Goal: Transaction & Acquisition: Purchase product/service

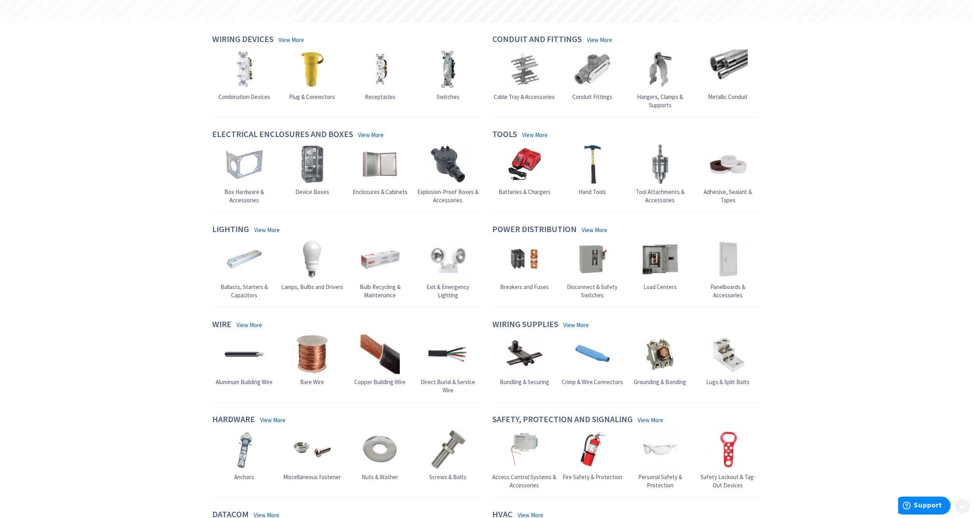
scroll to position [196, 0]
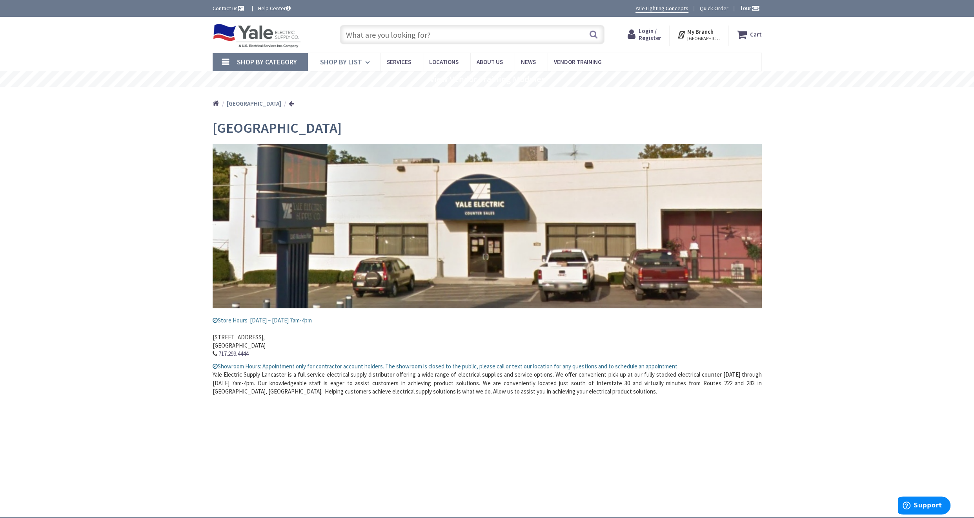
click at [367, 60] on icon at bounding box center [368, 62] width 7 height 17
click at [272, 61] on span "Shop By Category" at bounding box center [267, 61] width 60 height 9
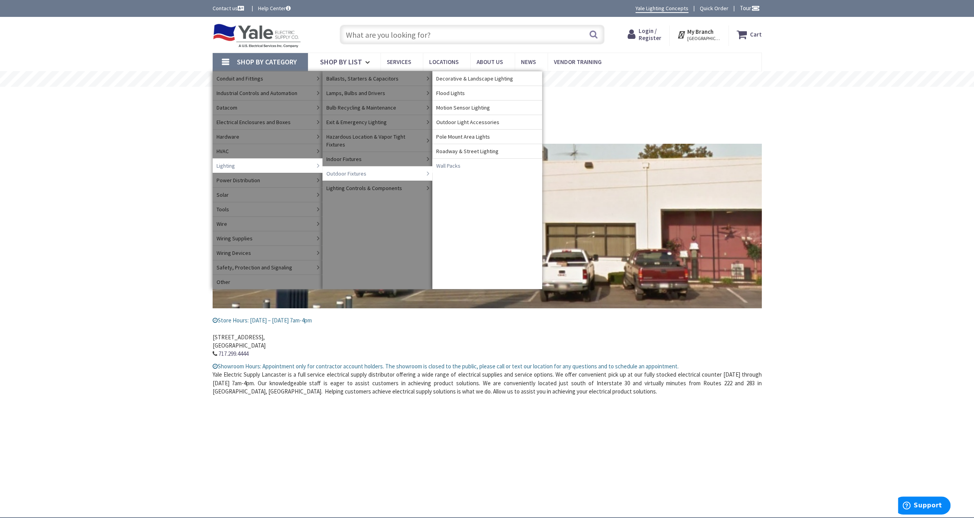
click at [450, 165] on span "Wall Packs" at bounding box center [448, 166] width 24 height 8
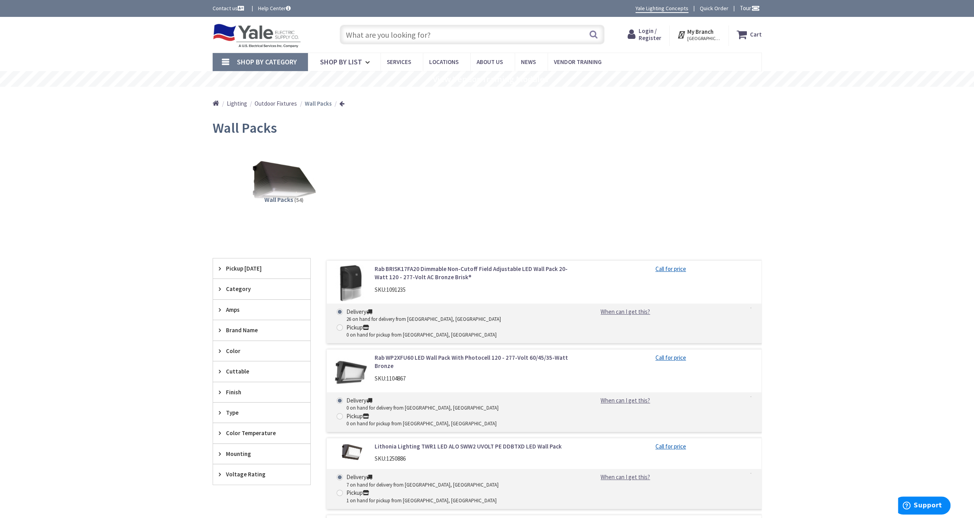
click at [277, 104] on span "Outdoor Fixtures" at bounding box center [276, 103] width 42 height 7
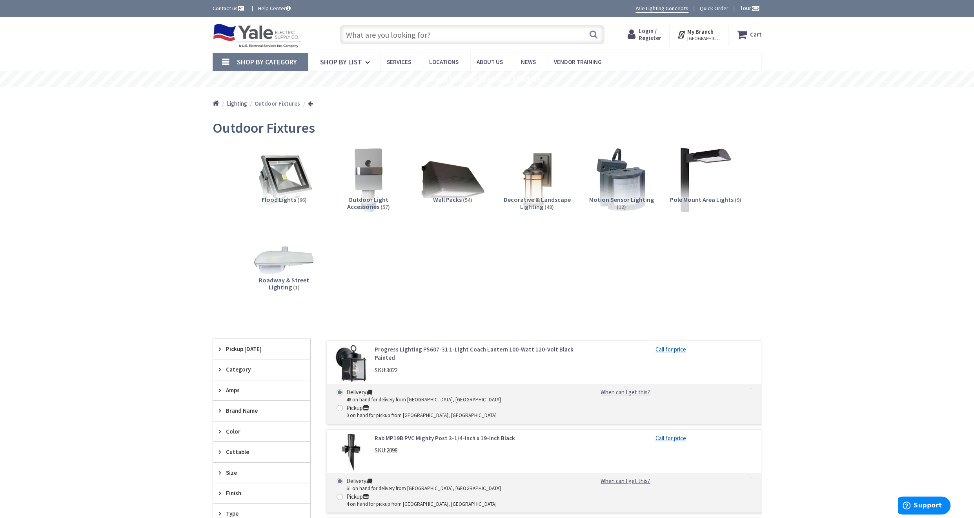
click at [531, 202] on span "Decorative & Landscape Lighting" at bounding box center [537, 202] width 67 height 15
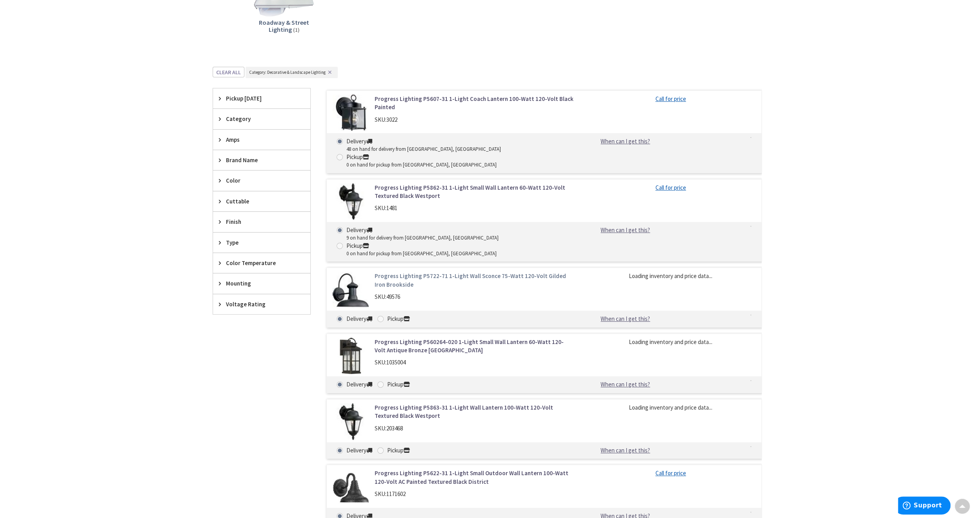
scroll to position [206, 0]
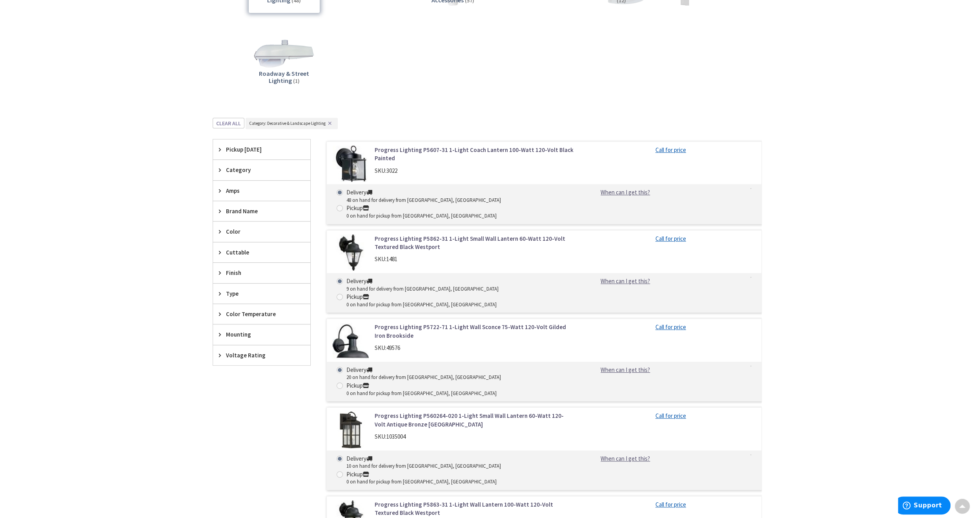
click at [229, 235] on div "Color" at bounding box center [261, 231] width 97 height 20
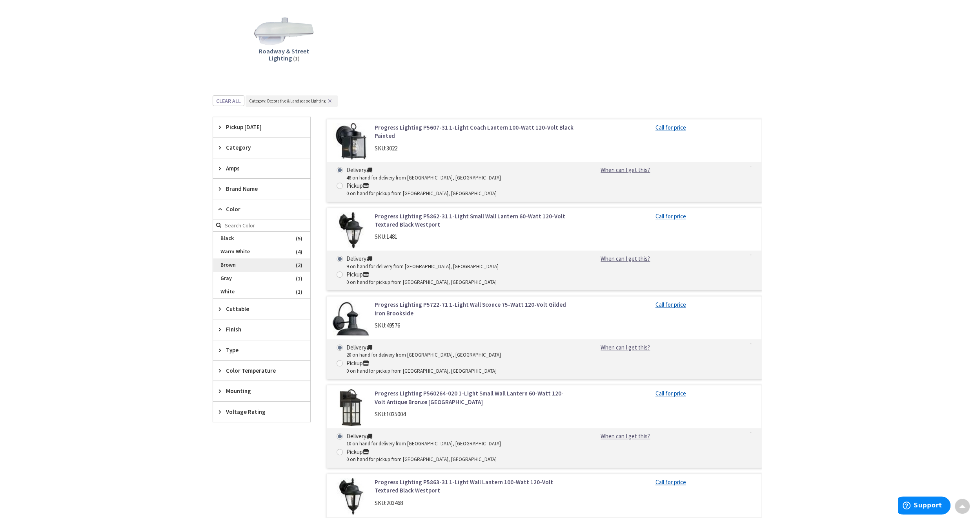
scroll to position [246, 0]
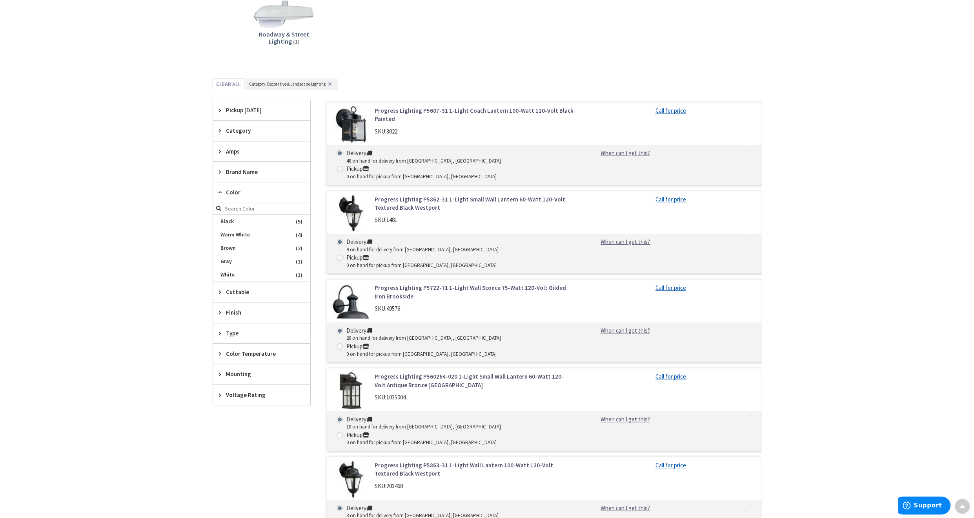
click at [249, 372] on span "Mounting" at bounding box center [258, 374] width 64 height 8
click at [251, 401] on span "Wall" at bounding box center [261, 402] width 97 height 13
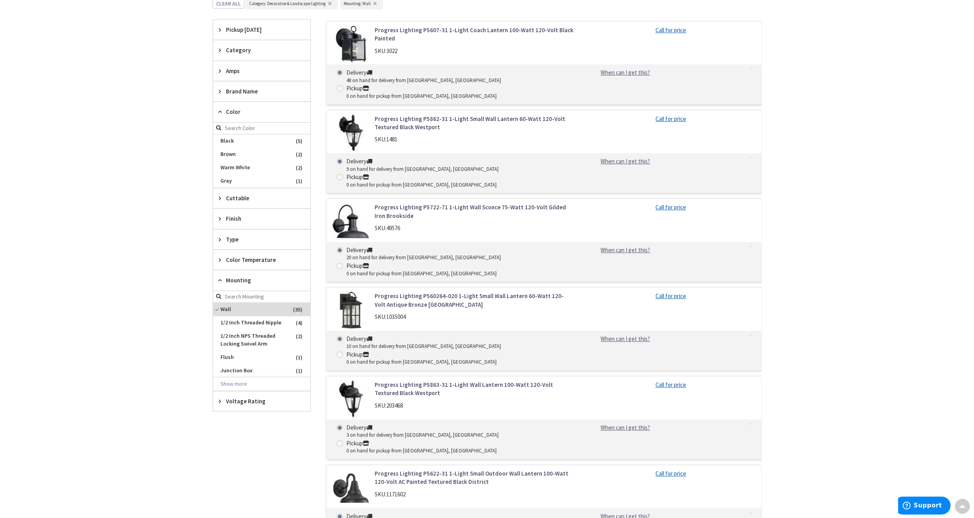
click at [407, 32] on link "Progress Lighting P5607-31 1-Light Coach Lantern 100-Watt 120-Volt Black Painted" at bounding box center [475, 34] width 200 height 17
